Goal: Transaction & Acquisition: Purchase product/service

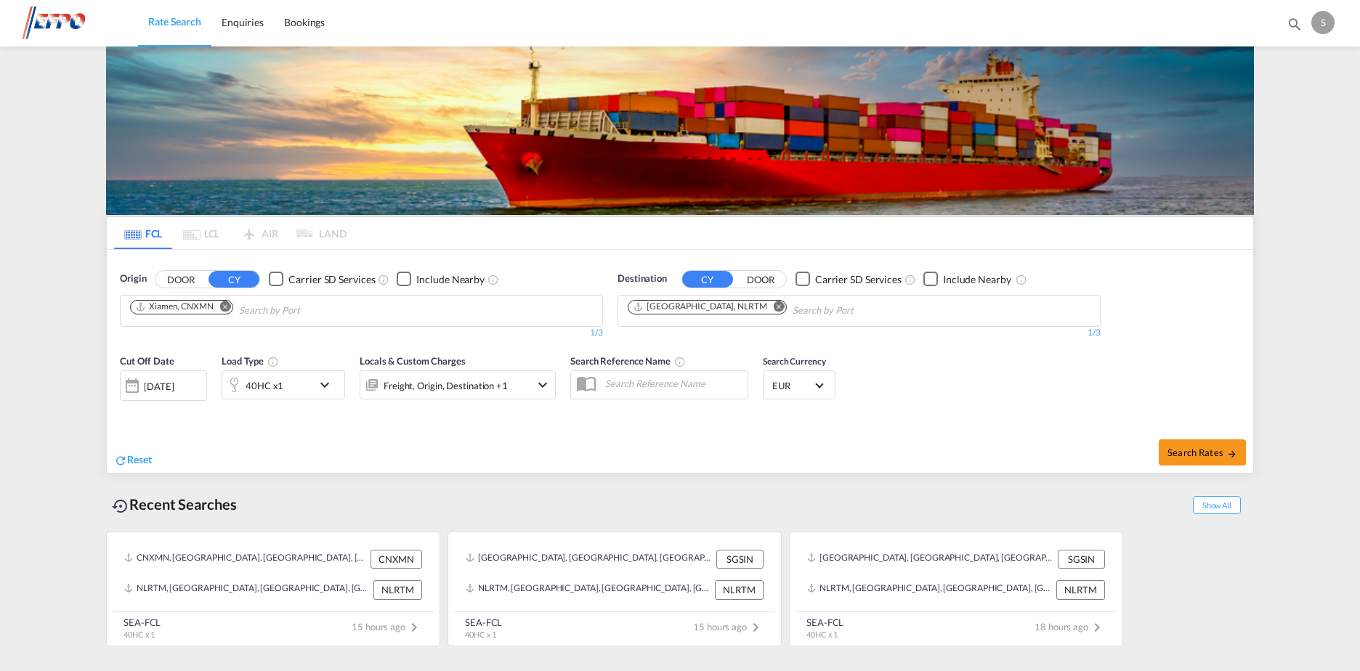
click at [198, 390] on div "[DATE]" at bounding box center [163, 385] width 87 height 31
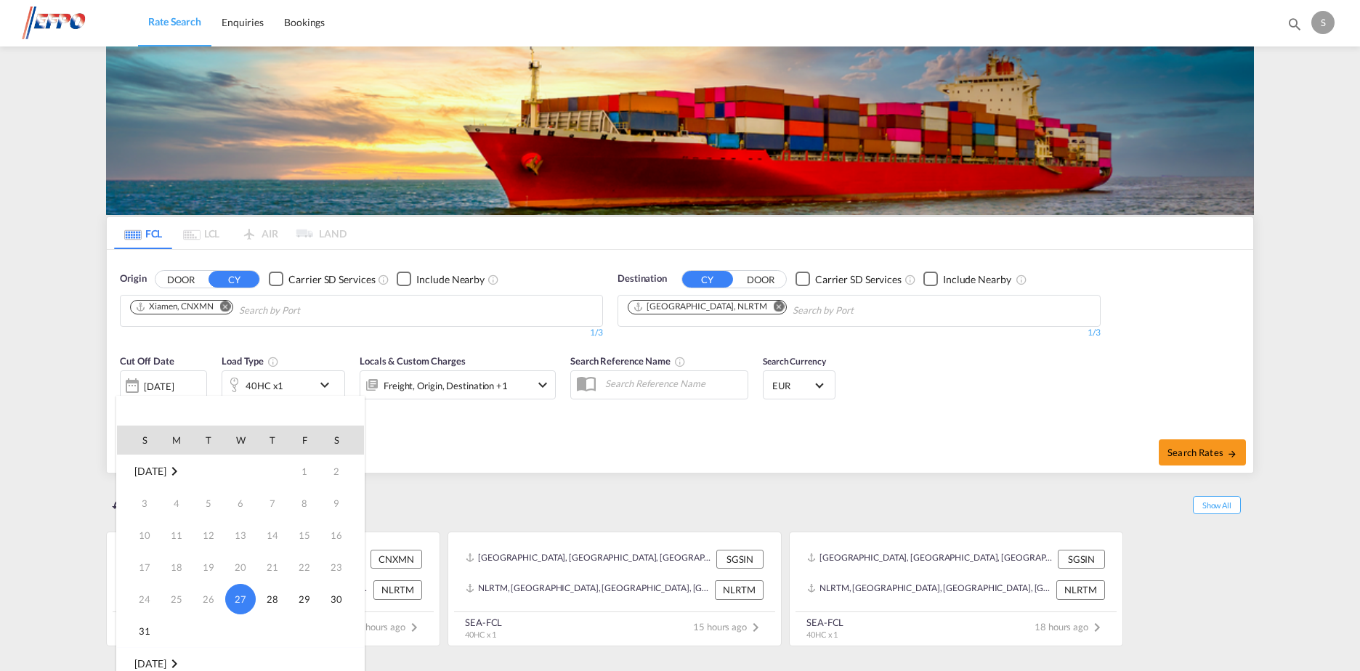
scroll to position [73, 0]
drag, startPoint x: 180, startPoint y: 628, endPoint x: 314, endPoint y: 583, distance: 141.0
click at [180, 628] on span "1" at bounding box center [176, 623] width 29 height 29
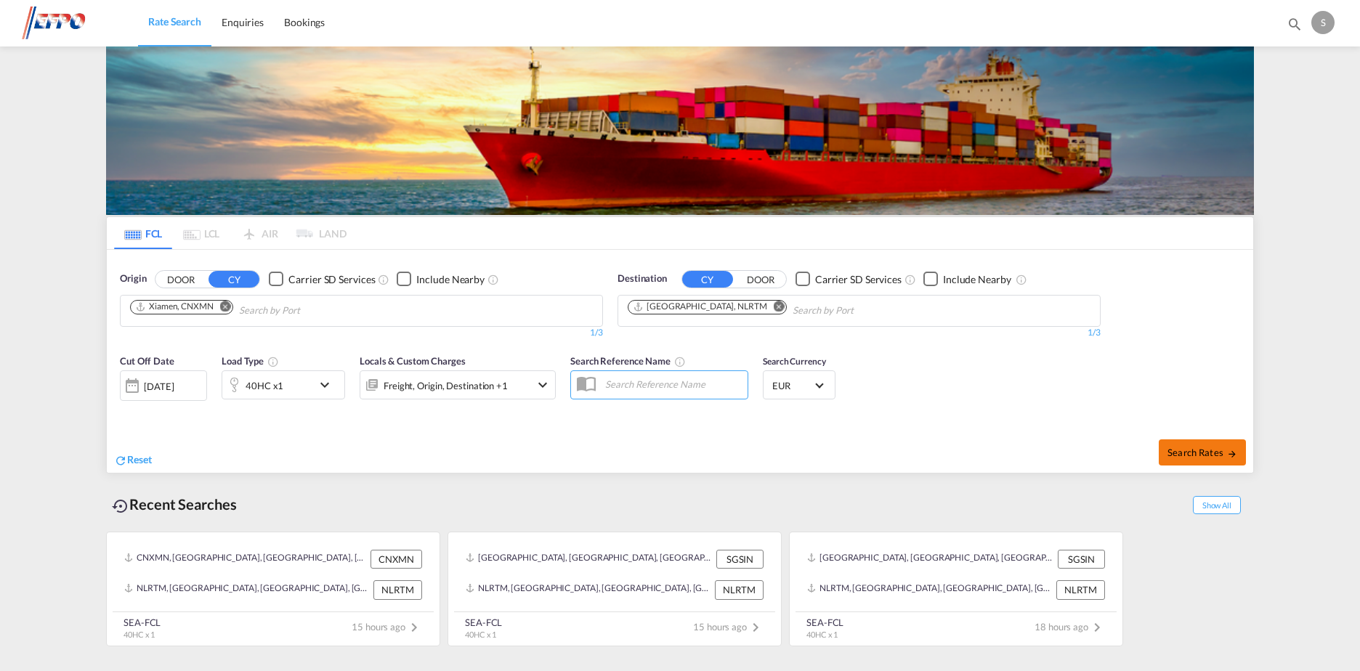
click at [1185, 452] on span "Search Rates" at bounding box center [1202, 453] width 70 height 12
type input "CNXMN to NLRTM / [DATE]"
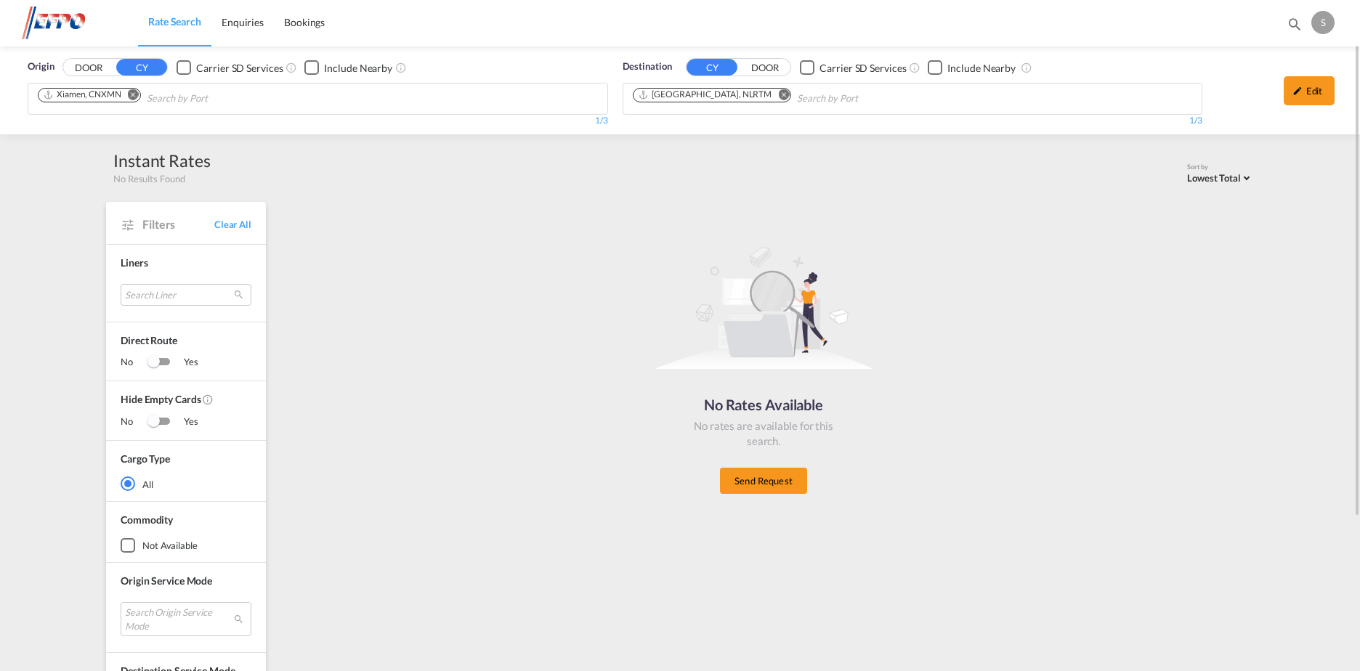
click at [136, 92] on md-icon "Remove" at bounding box center [133, 94] width 11 height 11
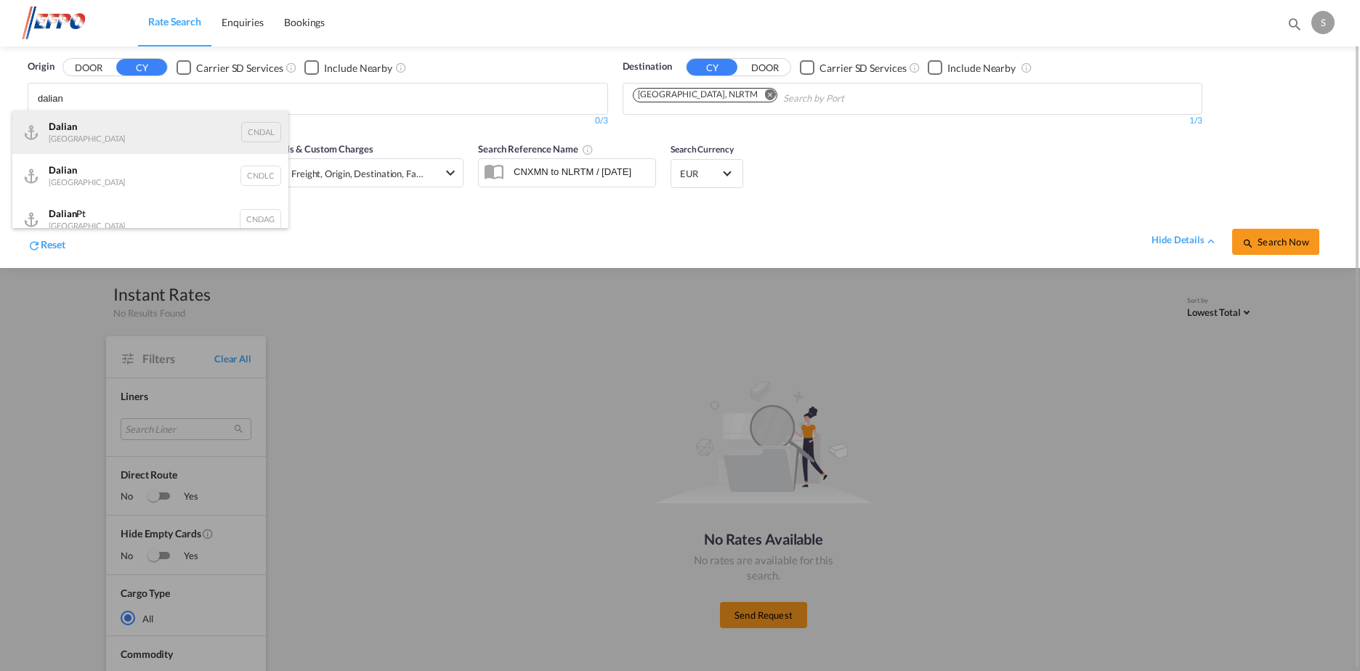
type input "dalian"
click at [97, 125] on div "Dalian [GEOGRAPHIC_DATA] CNDAL" at bounding box center [150, 132] width 276 height 44
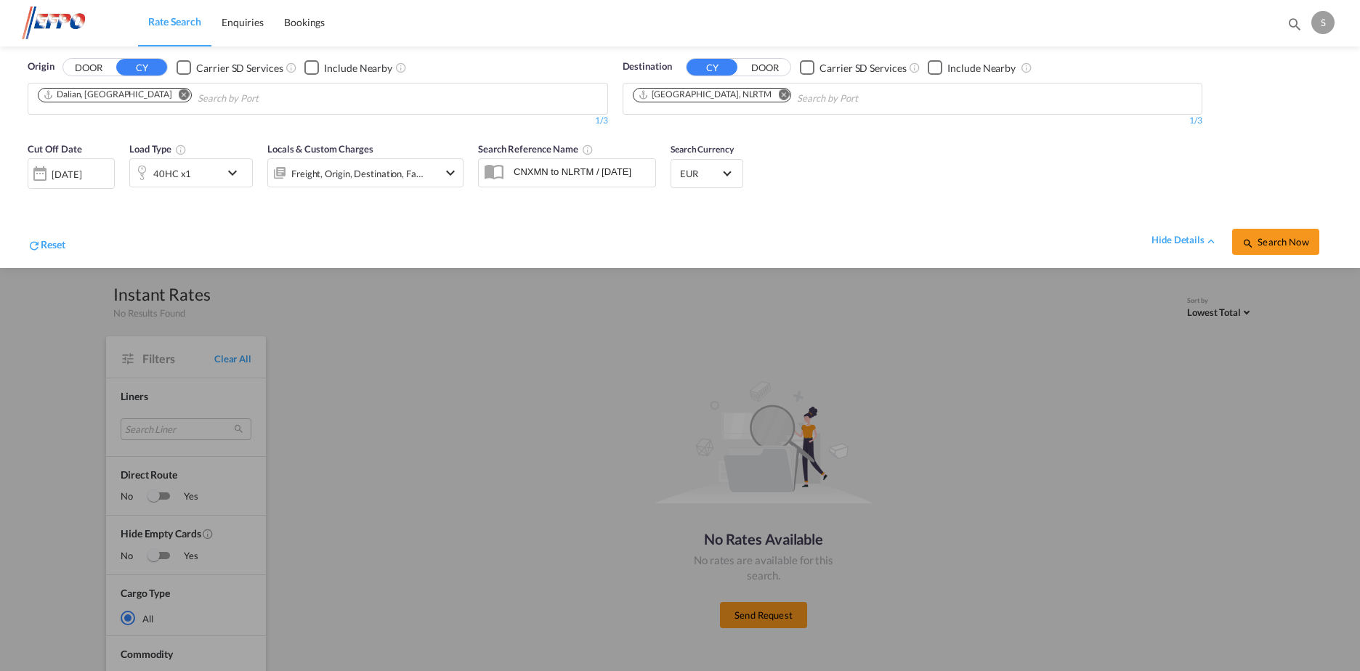
click at [1268, 242] on span "Search Now" at bounding box center [1275, 242] width 66 height 12
